Goal: Task Accomplishment & Management: Complete application form

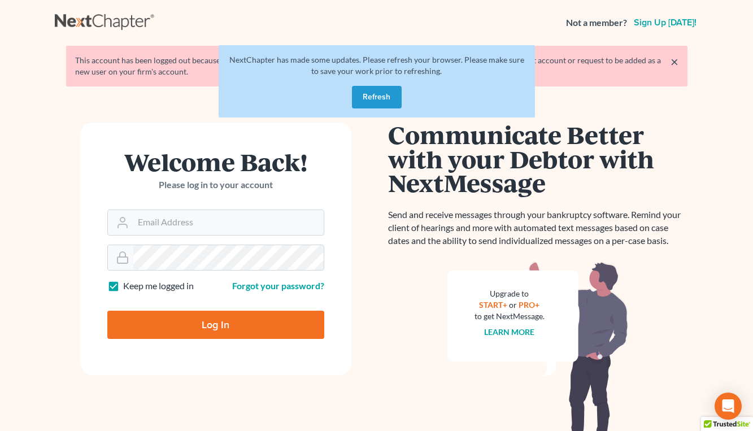
click at [381, 102] on button "Refresh" at bounding box center [377, 97] width 50 height 23
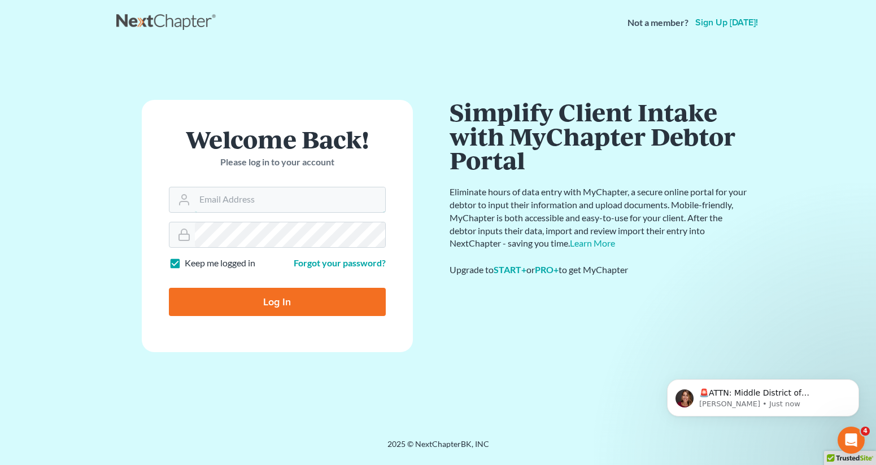
type input "[EMAIL_ADDRESS][DOMAIN_NAME]"
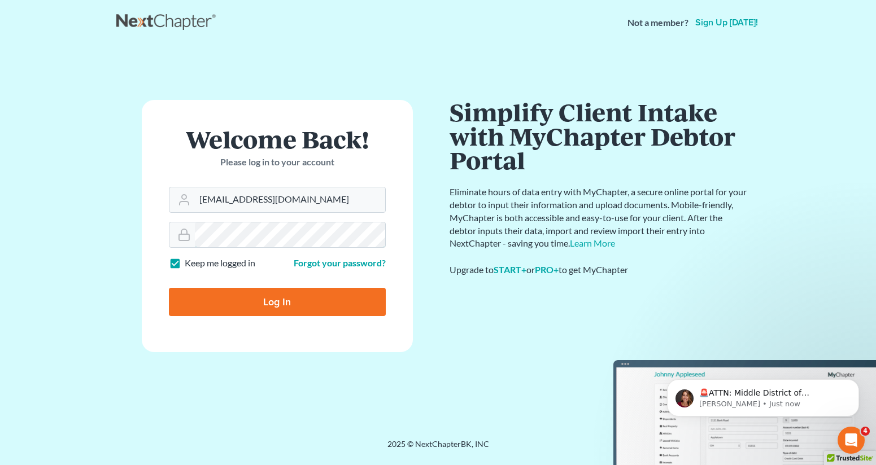
click at [277, 301] on input "Log In" at bounding box center [277, 302] width 217 height 28
type input "Thinking..."
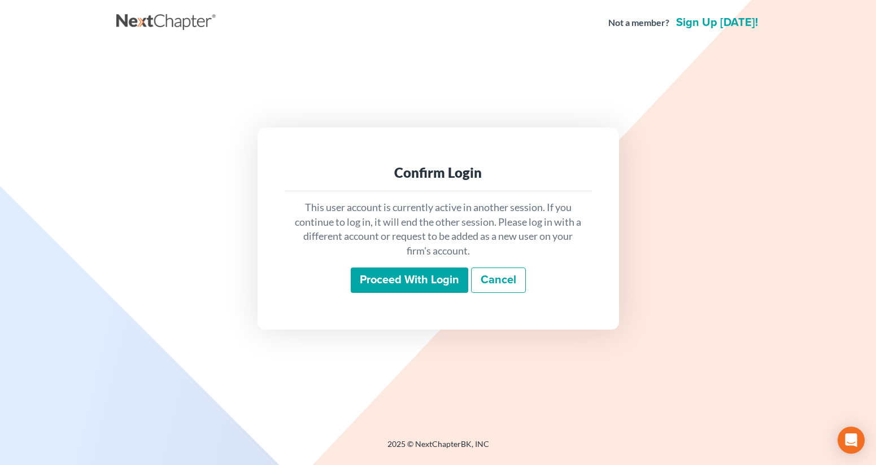
click at [416, 276] on input "Proceed with login" at bounding box center [409, 281] width 117 height 26
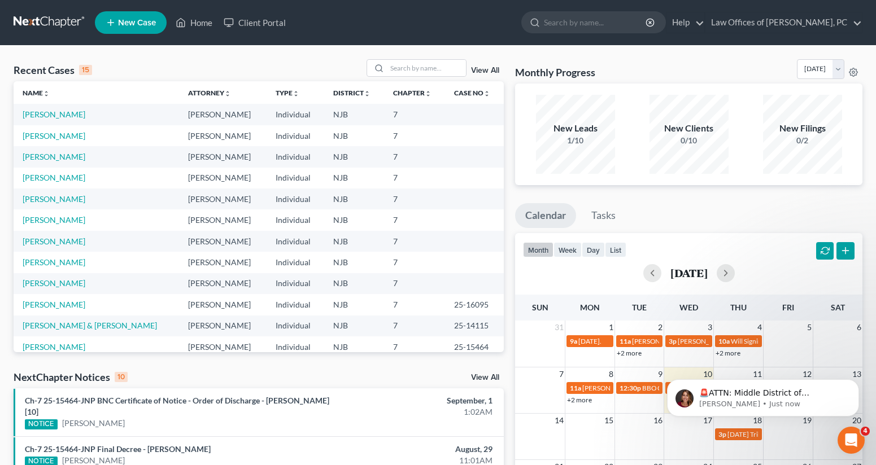
click at [484, 75] on link "View All" at bounding box center [485, 71] width 28 height 8
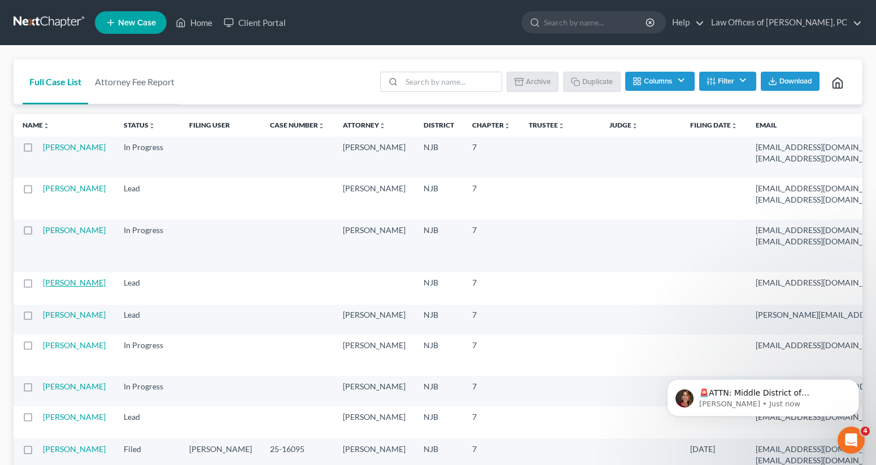
click at [60, 287] on link "[PERSON_NAME]" at bounding box center [74, 283] width 63 height 10
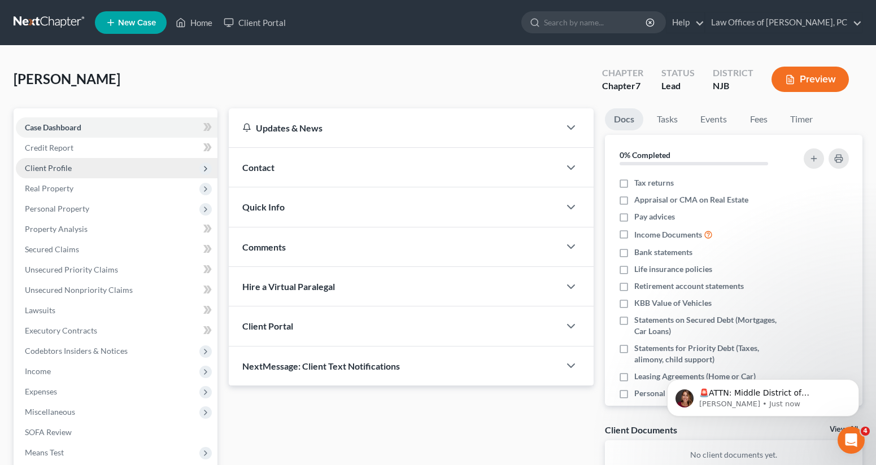
click at [93, 165] on span "Client Profile" at bounding box center [117, 168] width 202 height 20
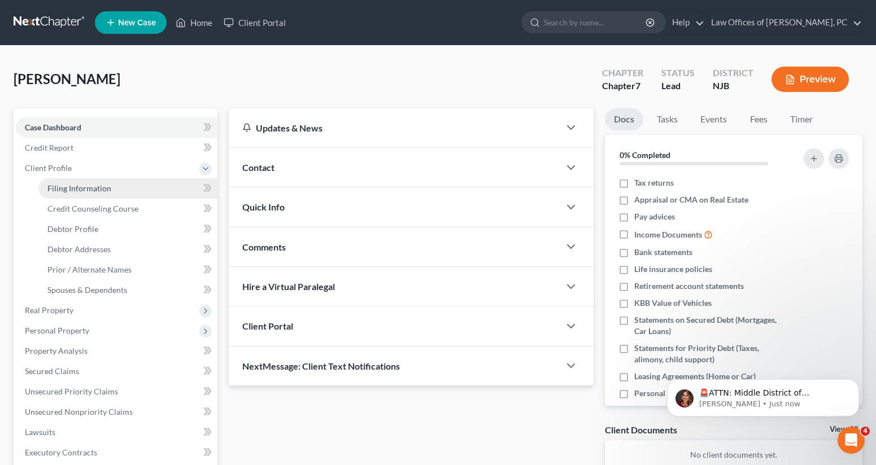
click at [98, 187] on span "Filing Information" at bounding box center [79, 189] width 64 height 10
select select "1"
select select "0"
select select "51"
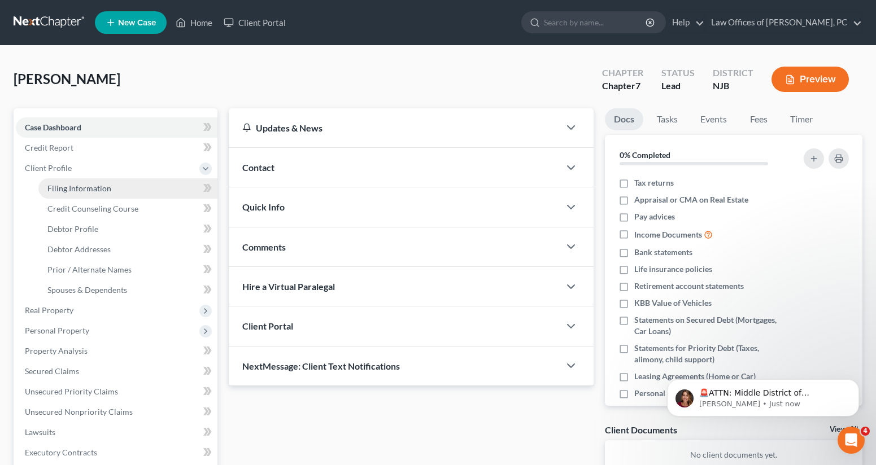
select select "33"
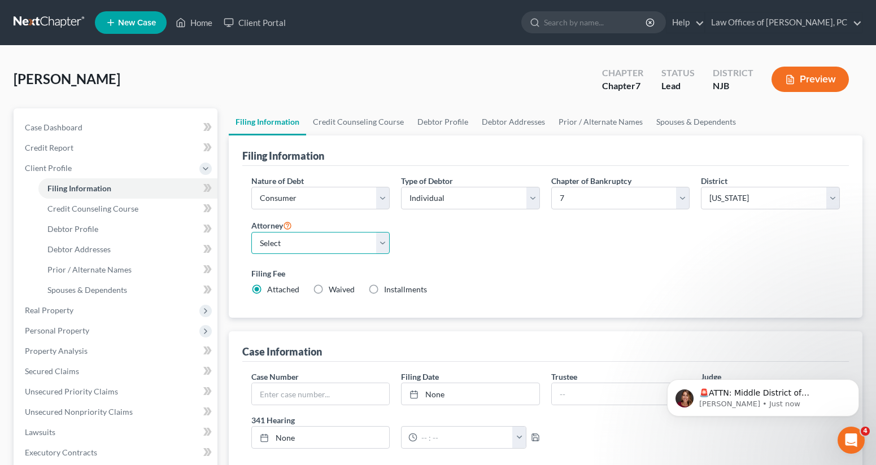
select select "0"
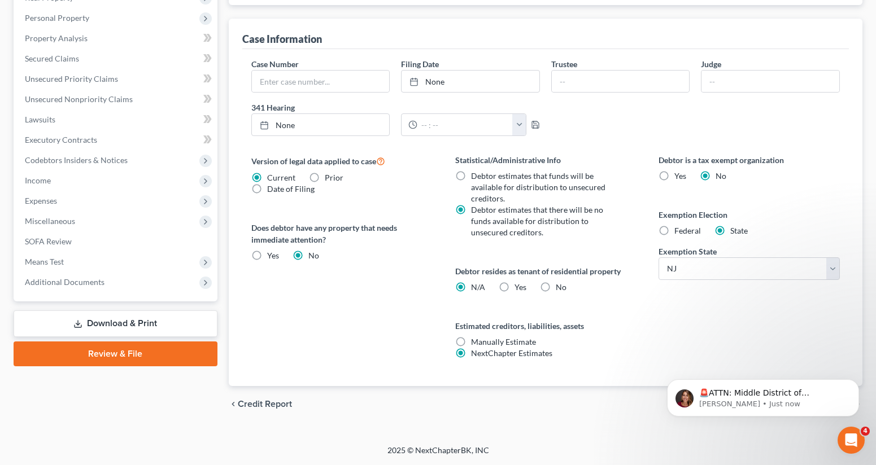
scroll to position [313, 0]
click at [674, 230] on label "Federal" at bounding box center [687, 230] width 27 height 11
click at [679, 230] on input "Federal" at bounding box center [682, 228] width 7 height 7
radio input "true"
radio input "false"
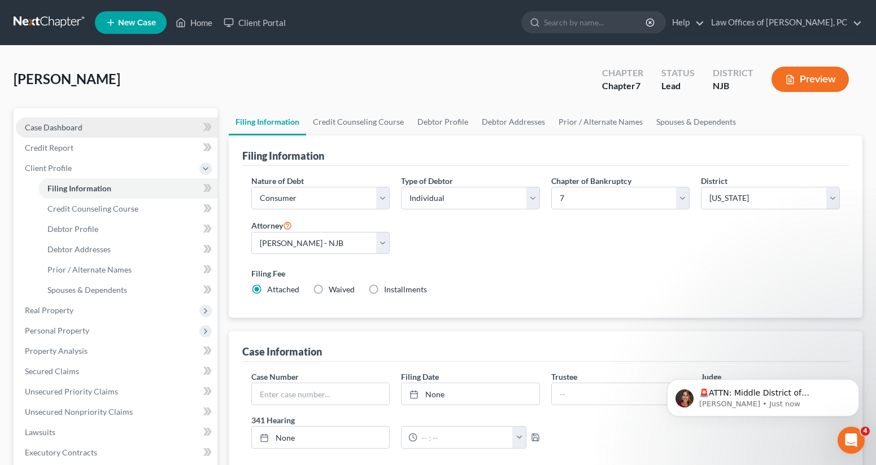
scroll to position [0, 0]
click at [85, 125] on link "Case Dashboard" at bounding box center [117, 127] width 202 height 20
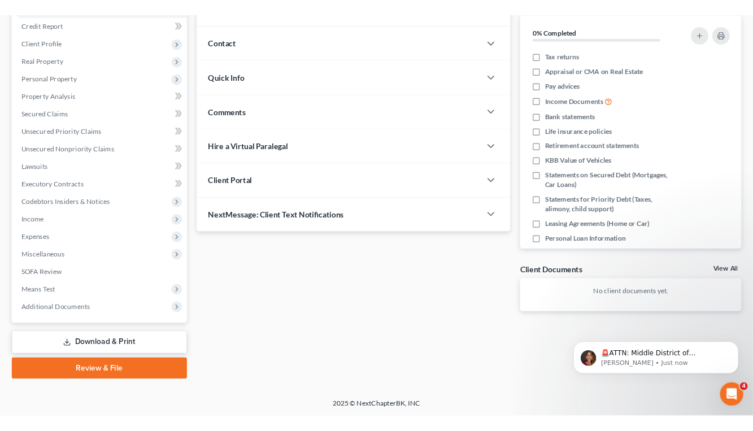
scroll to position [135, 0]
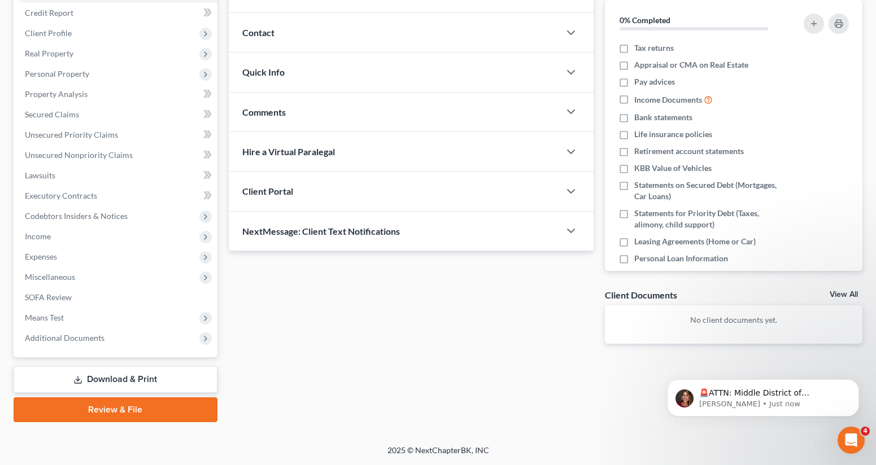
click at [558, 190] on div "Client Portal" at bounding box center [394, 191] width 331 height 39
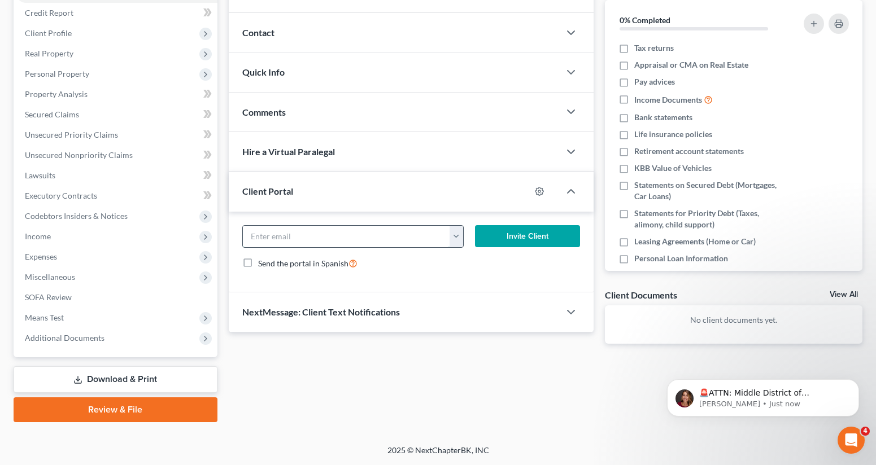
click at [357, 239] on input "email" at bounding box center [346, 236] width 207 height 21
paste input "[EMAIL_ADDRESS][DOMAIN_NAME]"
type input "[EMAIL_ADDRESS][DOMAIN_NAME]"
click at [498, 237] on button "Invite Client" at bounding box center [527, 236] width 105 height 23
